Goal: Task Accomplishment & Management: Use online tool/utility

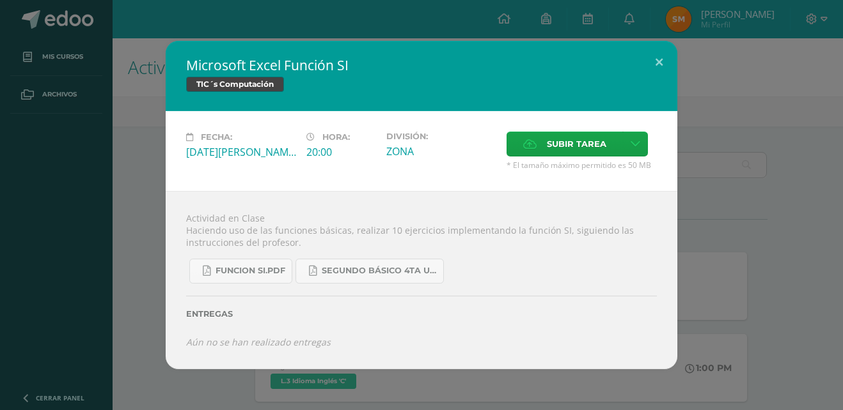
scroll to position [200, 0]
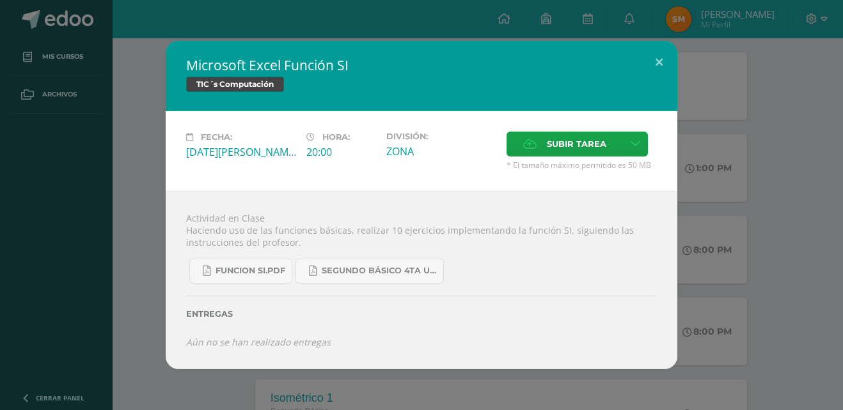
click at [547, 142] on span "Subir tarea" at bounding box center [576, 144] width 59 height 24
click at [0, 0] on input "Subir tarea" at bounding box center [0, 0] width 0 height 0
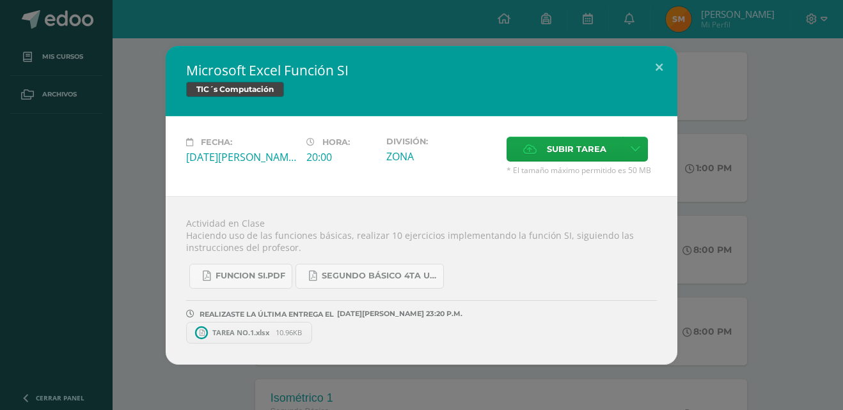
click at [242, 331] on span "TAREA NO.1.xlsx" at bounding box center [241, 333] width 70 height 10
click at [260, 329] on span "TAREA NO.1.xlsx" at bounding box center [241, 333] width 70 height 10
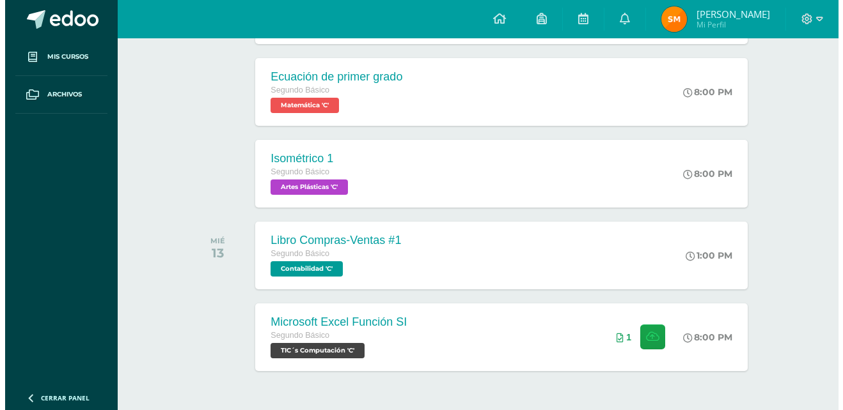
scroll to position [384, 0]
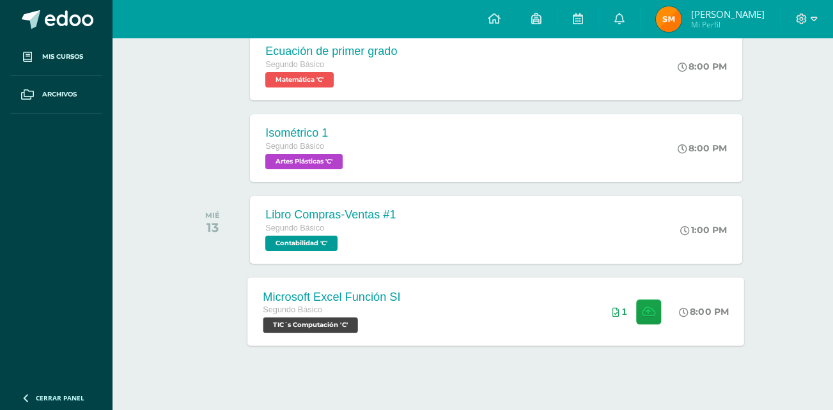
click at [554, 333] on div "Microsoft Excel Función SI Segundo Básico TIC´s Computación 'C' 8:00 PM 1 Micro…" at bounding box center [496, 311] width 497 height 68
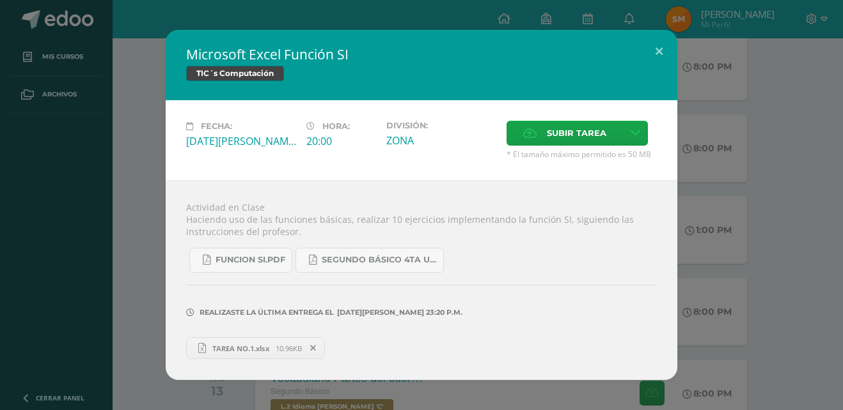
click at [256, 344] on span "TAREA NO.1.xlsx" at bounding box center [241, 349] width 70 height 10
